Goal: Information Seeking & Learning: Learn about a topic

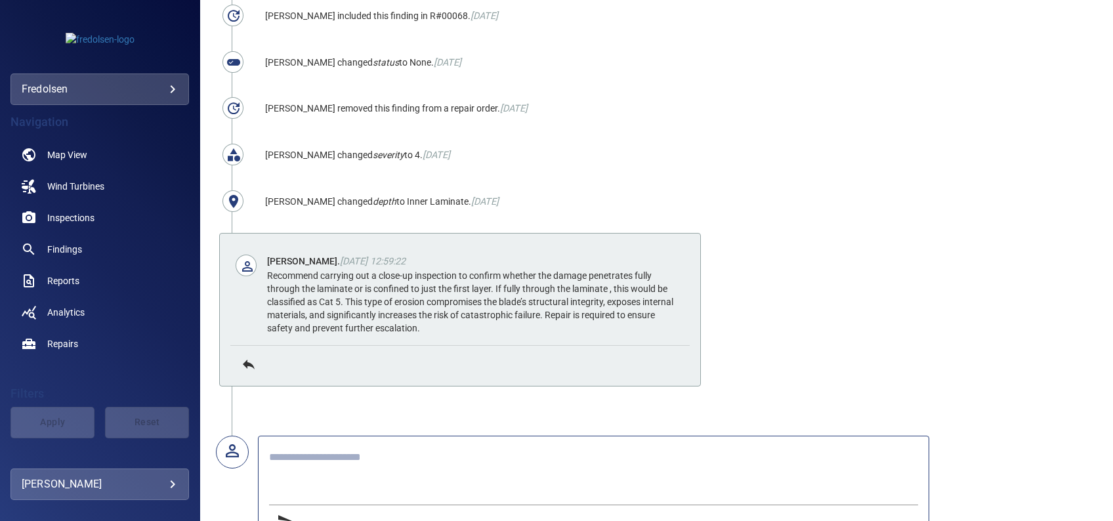
scroll to position [875, 0]
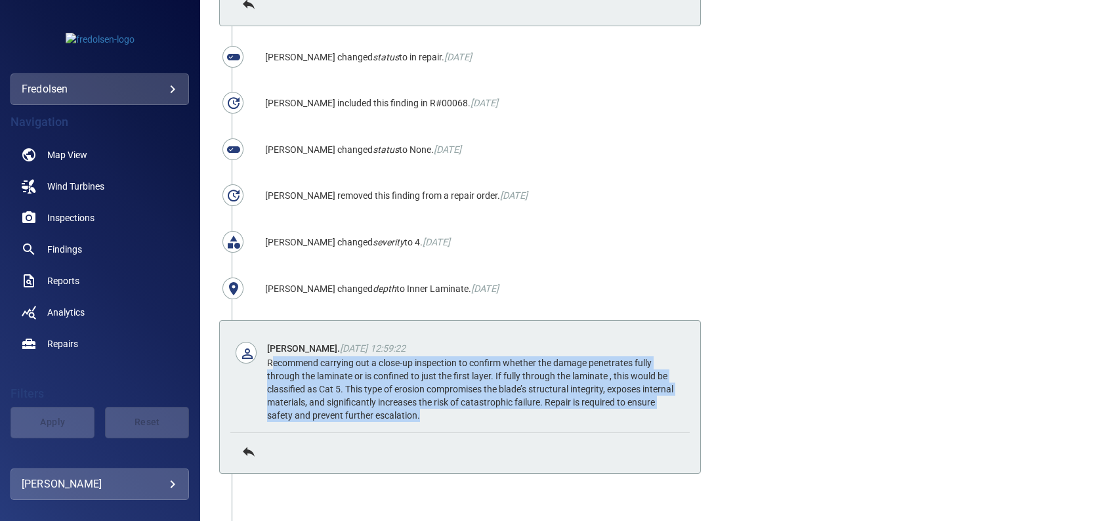
drag, startPoint x: 273, startPoint y: 357, endPoint x: 457, endPoint y: 417, distance: 193.4
click at [457, 417] on div "[PERSON_NAME] . [DATE] 12:59:22 Recommend carrying out a close-up inspection to…" at bounding box center [459, 381] width 459 height 101
drag, startPoint x: 457, startPoint y: 417, endPoint x: 362, endPoint y: 384, distance: 100.9
click at [362, 384] on div "Recommend carrying out a close-up inspection to confirm whether the damage pene…" at bounding box center [472, 389] width 411 height 66
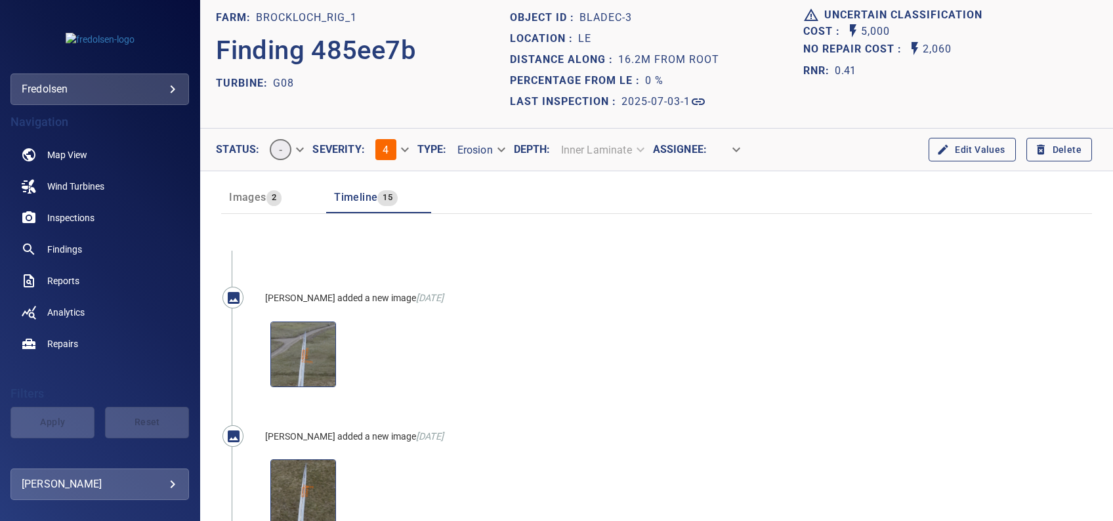
scroll to position [0, 0]
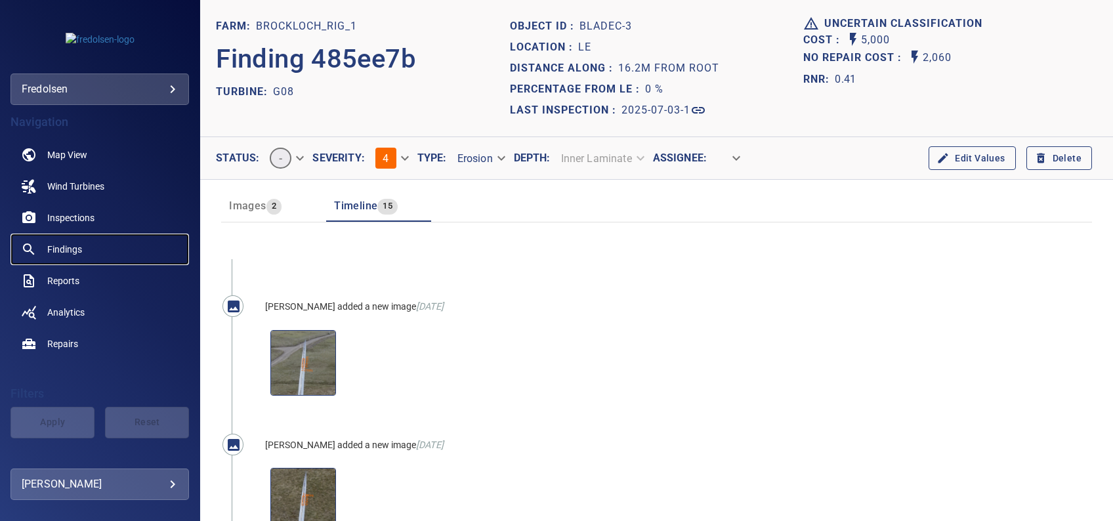
click at [67, 249] on span "Findings" at bounding box center [64, 249] width 35 height 13
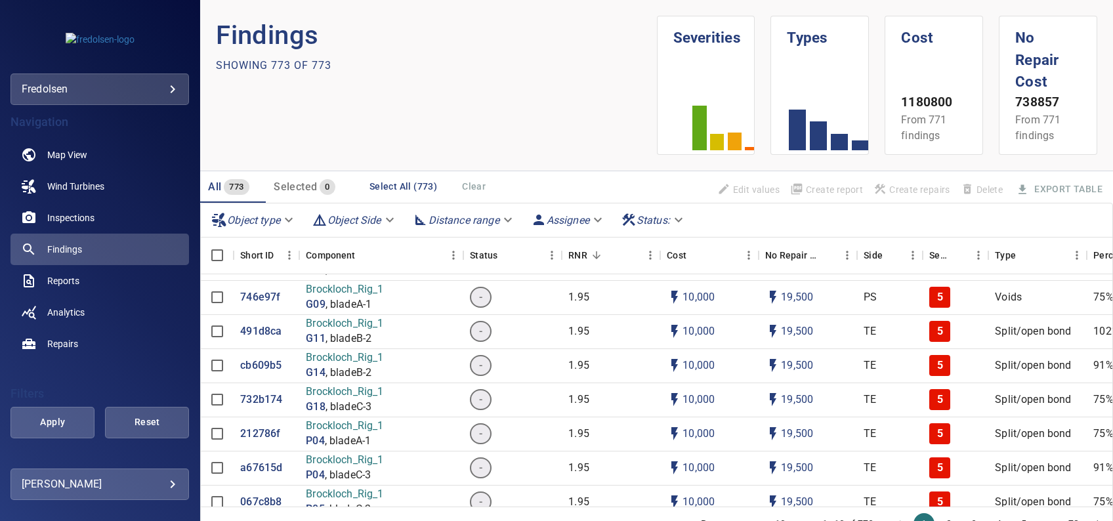
scroll to position [62, 0]
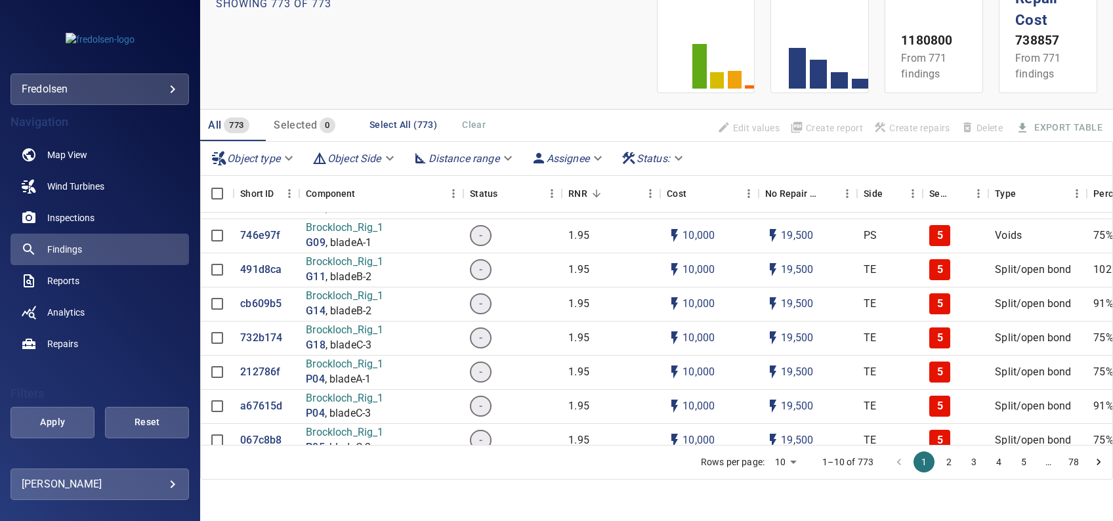
drag, startPoint x: 633, startPoint y: 488, endPoint x: 524, endPoint y: 468, distance: 110.6
click at [524, 468] on section "Findings Showing 773 of 773 Severities Types Cost 1180800 From 771 findings No …" at bounding box center [656, 260] width 913 height 521
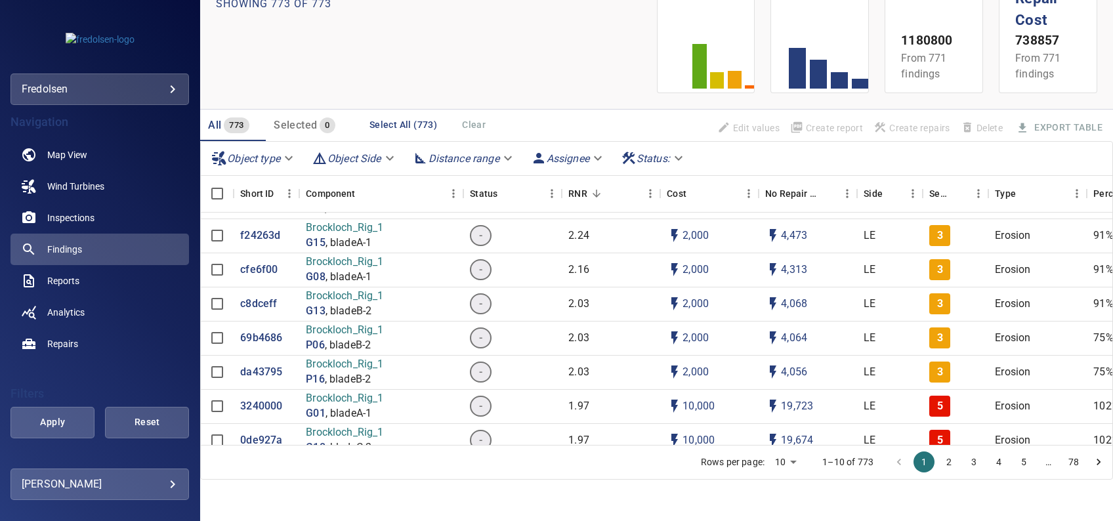
scroll to position [87, 0]
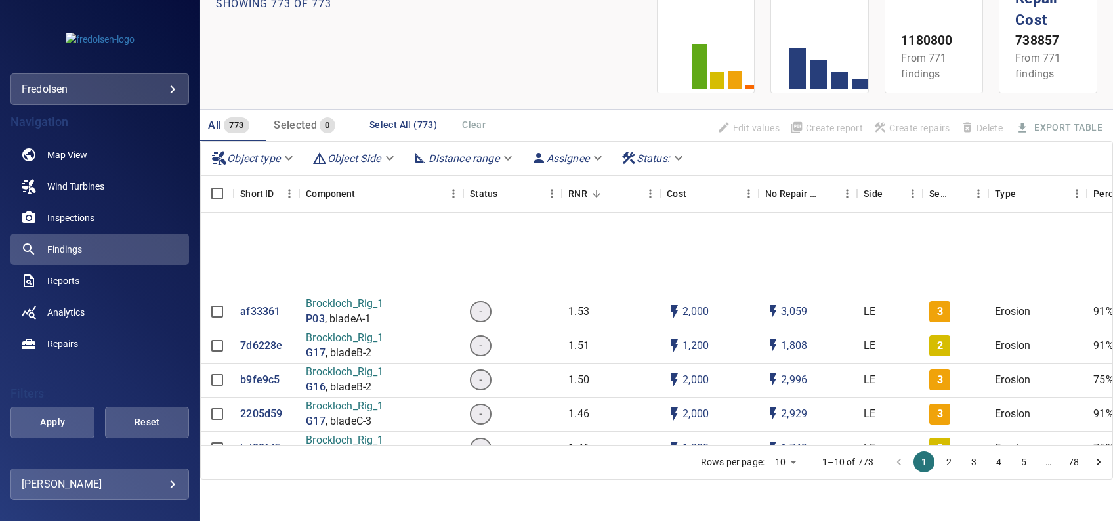
drag, startPoint x: 1048, startPoint y: 375, endPoint x: 999, endPoint y: 476, distance: 111.5
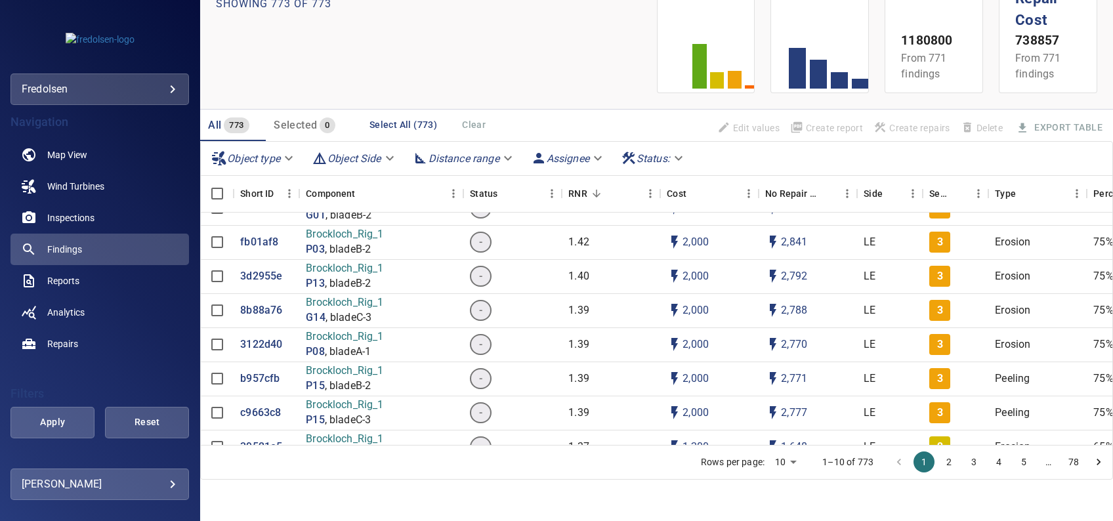
drag, startPoint x: 999, startPoint y: 476, endPoint x: 990, endPoint y: 480, distance: 10.3
click at [990, 482] on section "Findings Showing 773 of 773 Severities Types Cost 1180800 From 771 findings No …" at bounding box center [656, 260] width 913 height 521
click at [719, 490] on section "Findings Showing 773 of 773 Severities Types Cost 1180800 From 771 findings No …" at bounding box center [656, 260] width 913 height 521
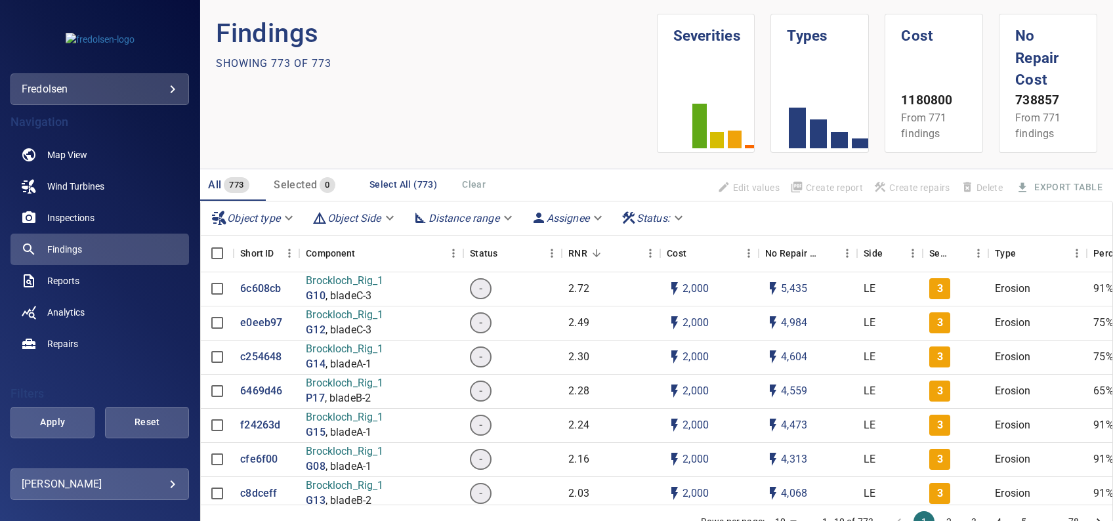
scroll to position [0, 0]
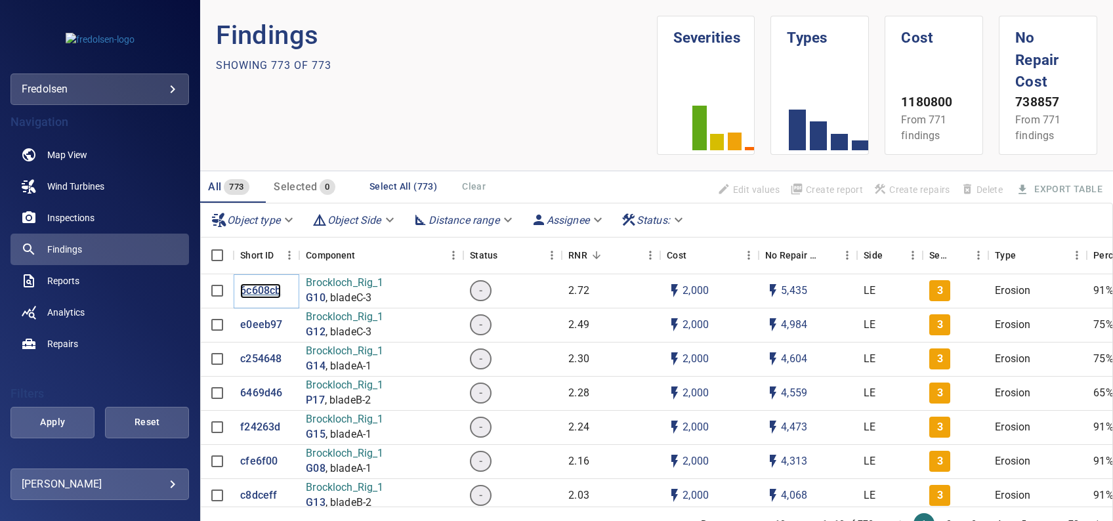
click at [255, 287] on p "6c608cb" at bounding box center [260, 290] width 41 height 15
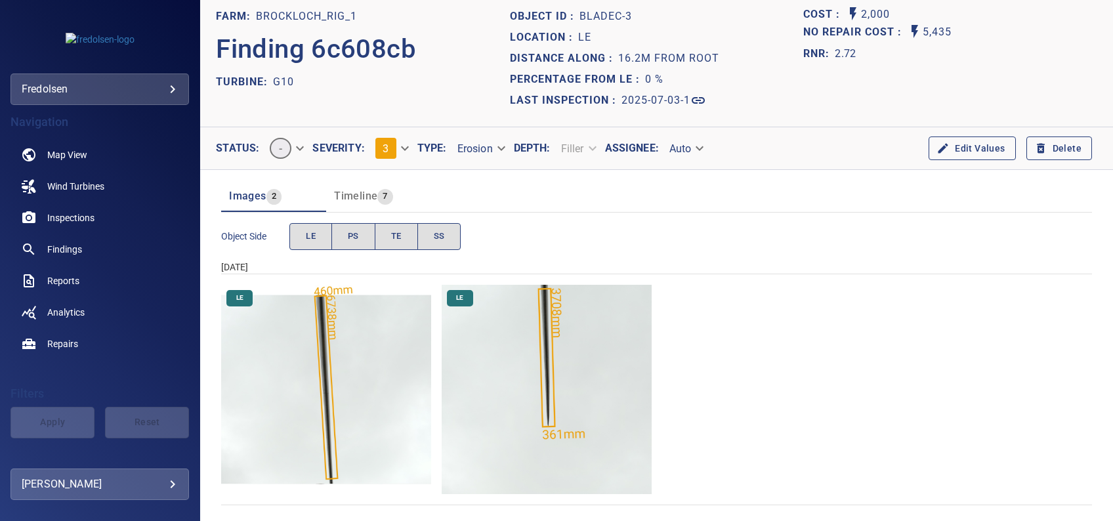
scroll to position [11, 0]
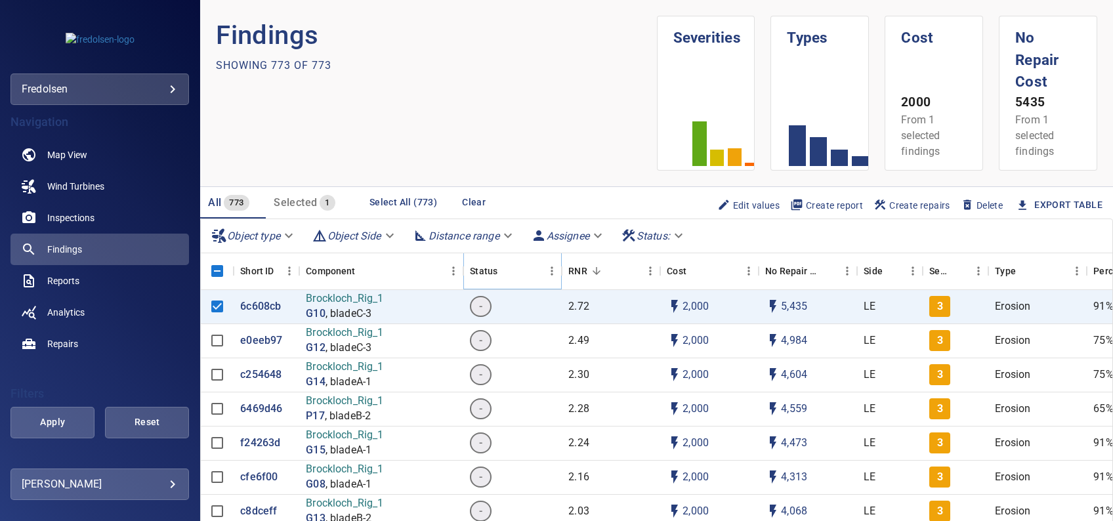
click at [549, 276] on icon "Menu" at bounding box center [551, 270] width 13 height 13
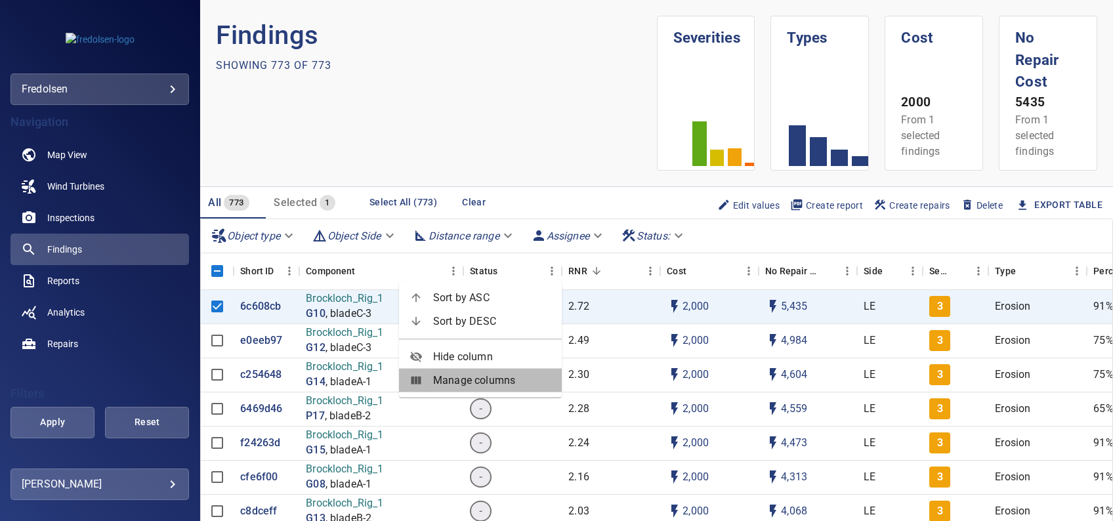
click at [503, 381] on span "Manage columns" at bounding box center [492, 381] width 118 height 16
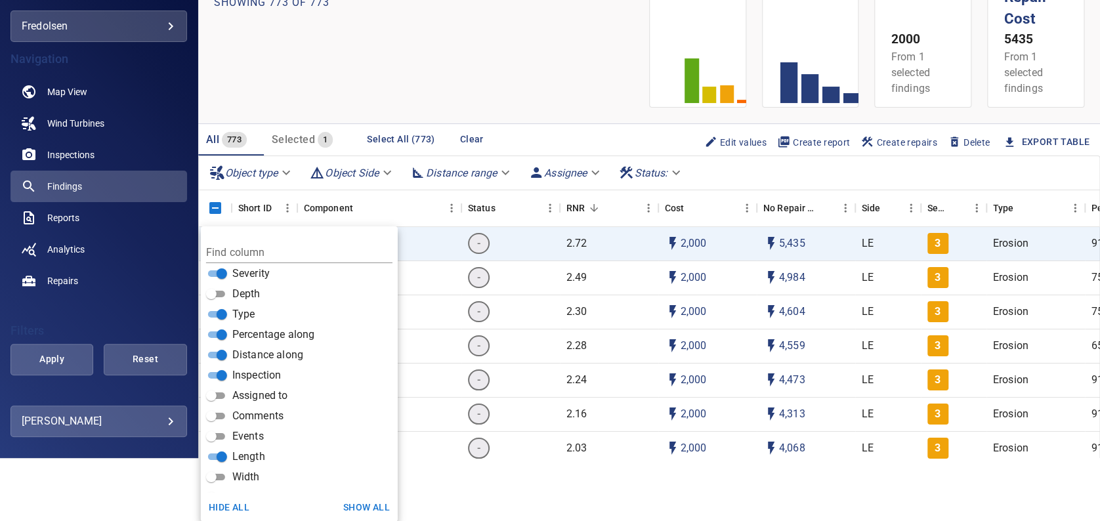
scroll to position [315, 0]
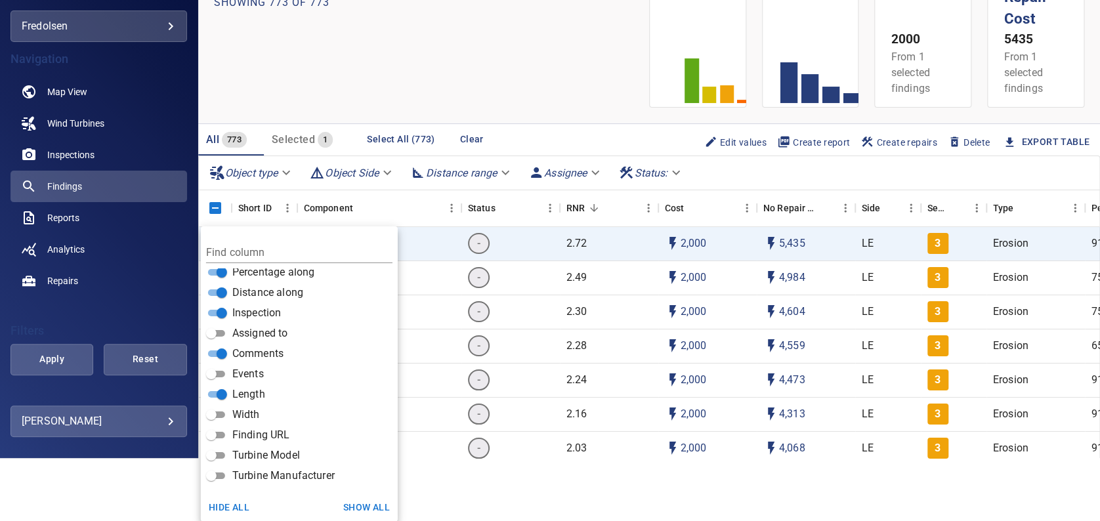
click at [351, 511] on button "Show all" at bounding box center [366, 507] width 57 height 24
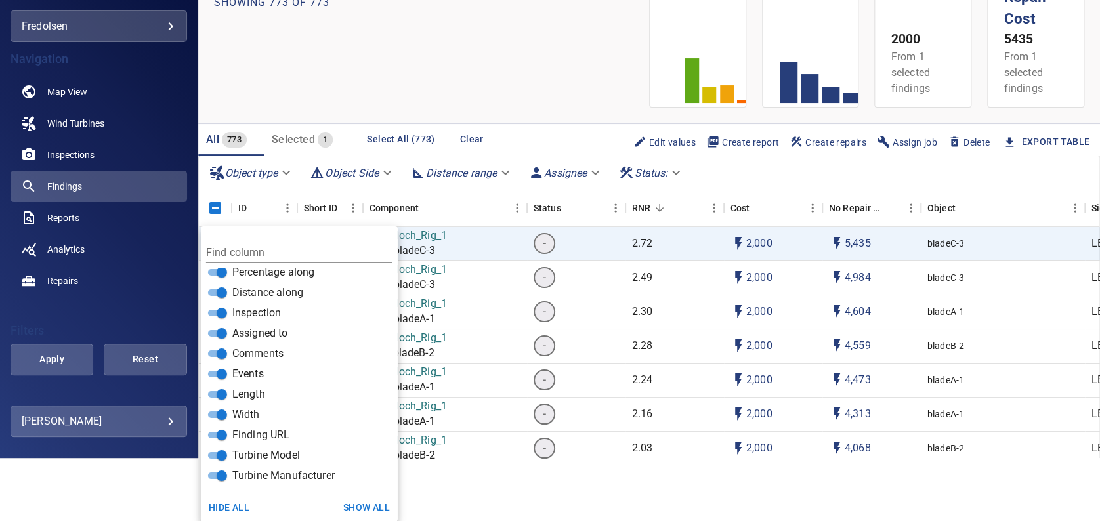
click at [887, 458] on html "**********" at bounding box center [550, 197] width 1100 height 521
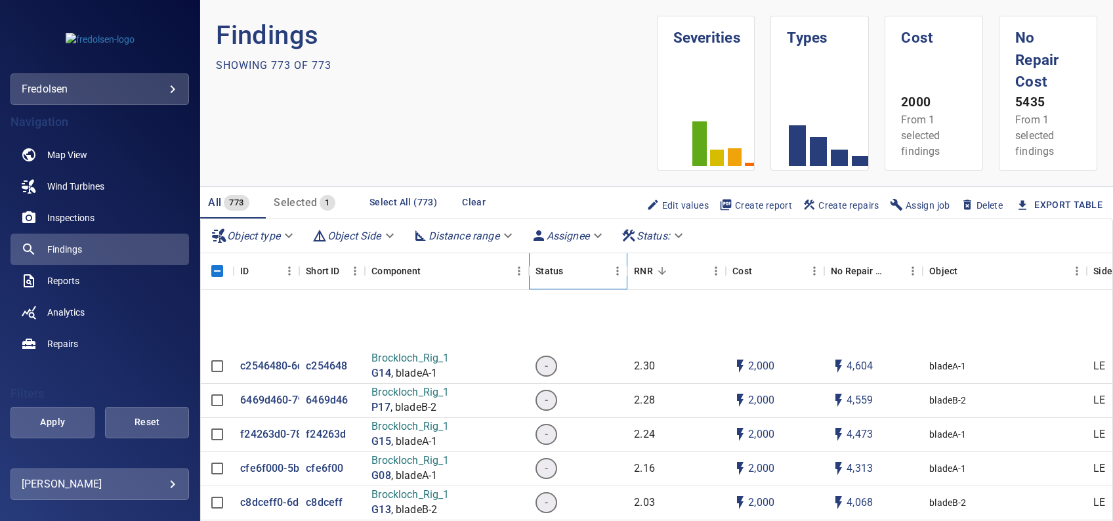
scroll to position [0, 0]
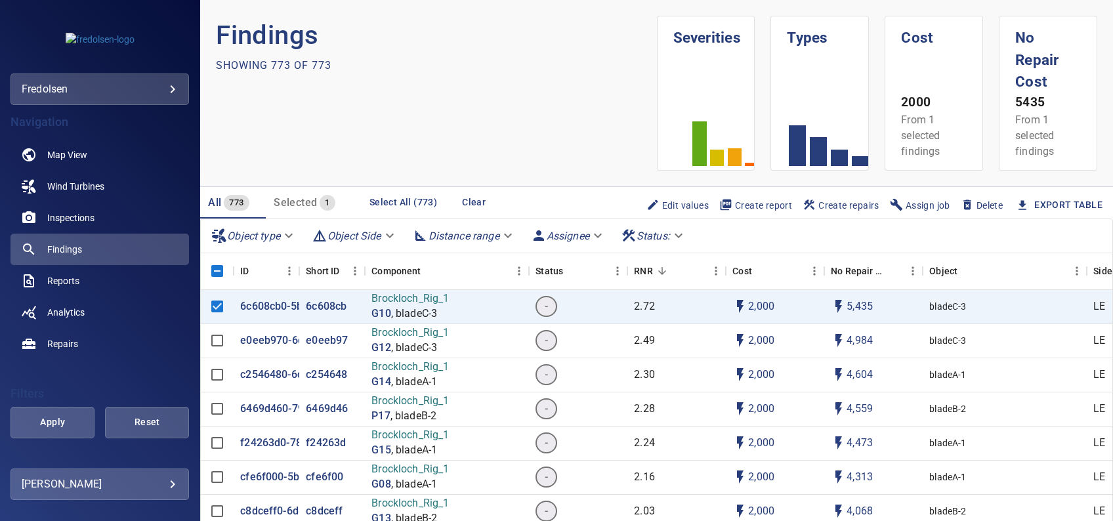
drag, startPoint x: 512, startPoint y: 109, endPoint x: 400, endPoint y: 112, distance: 112.9
click at [400, 112] on section "Findings Showing 773 of 773" at bounding box center [436, 93] width 440 height 155
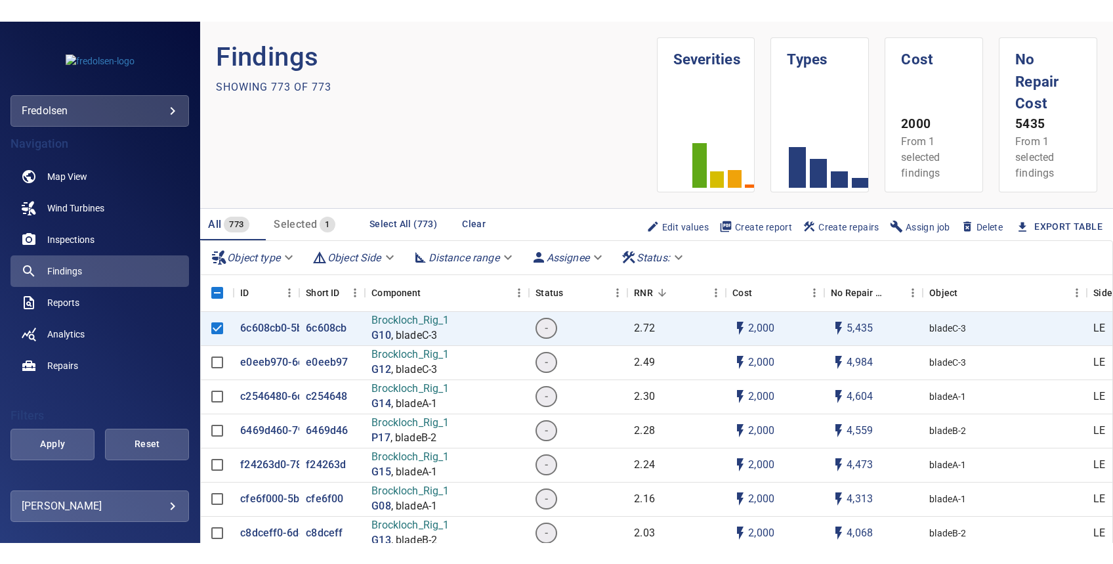
scroll to position [77, 0]
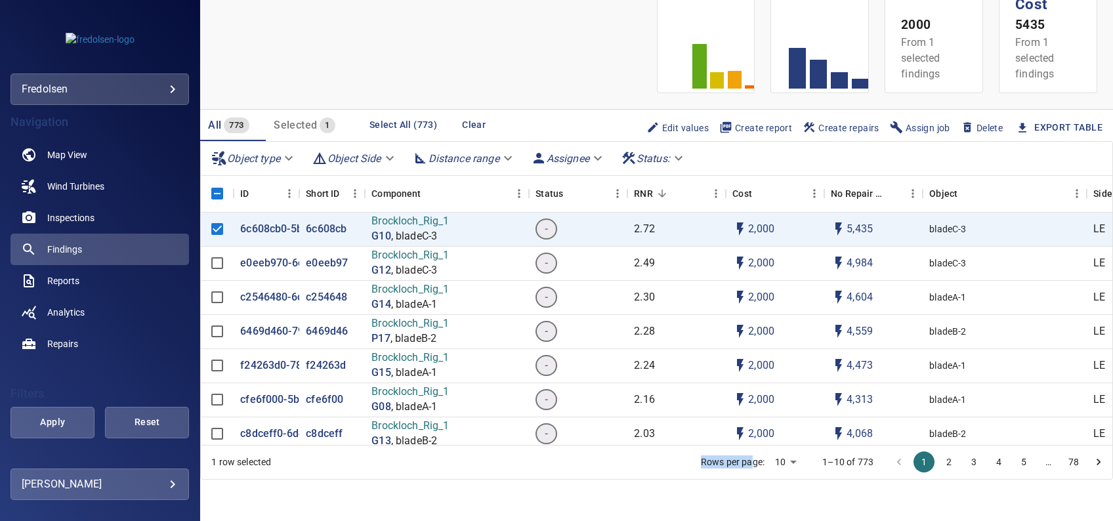
drag, startPoint x: 740, startPoint y: 482, endPoint x: 547, endPoint y: 514, distance: 196.3
click at [547, 514] on section "Findings Showing 773 of 773 Severities Types Cost 2000 From 1 selected findings…" at bounding box center [656, 260] width 913 height 521
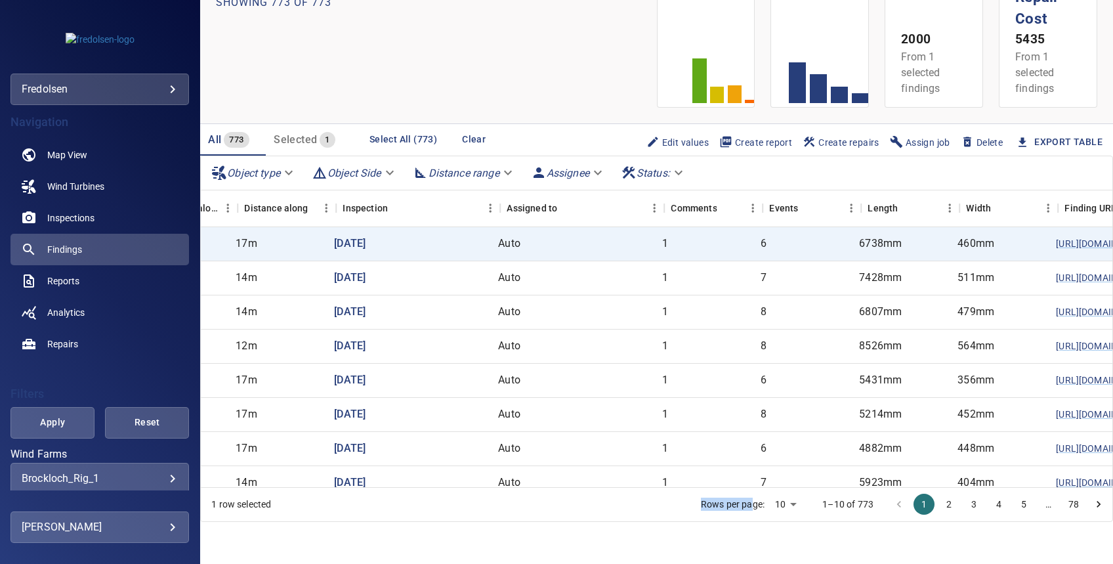
scroll to position [0, 1570]
